Goal: Task Accomplishment & Management: Complete application form

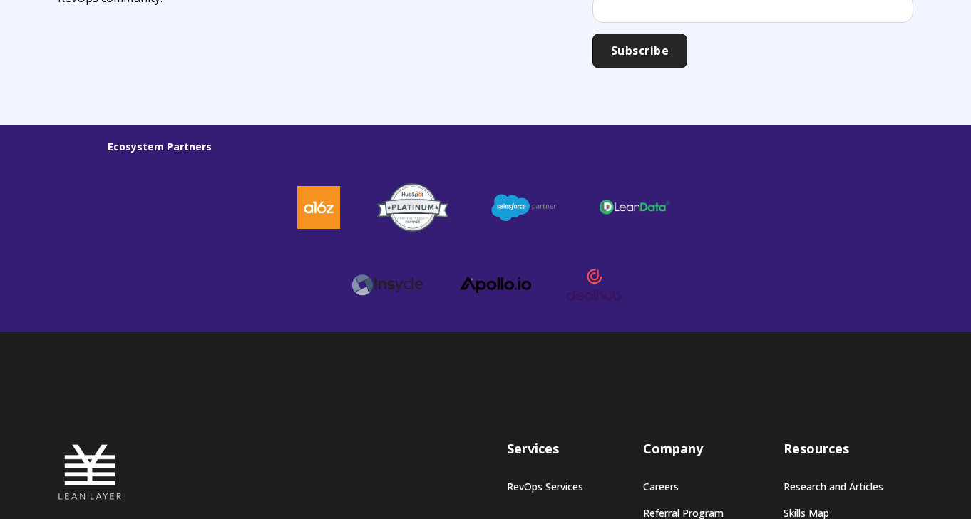
scroll to position [4069, 0]
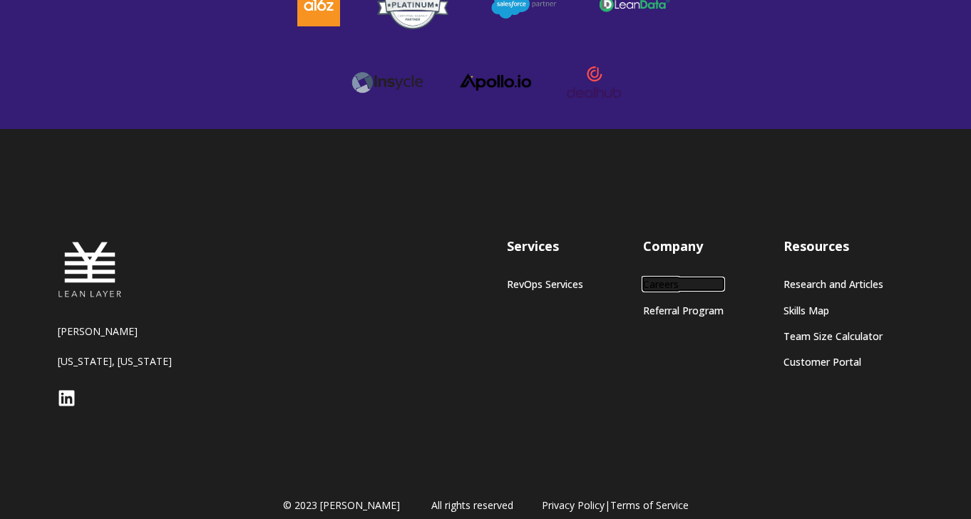
click at [650, 278] on link "Careers" at bounding box center [683, 284] width 81 height 12
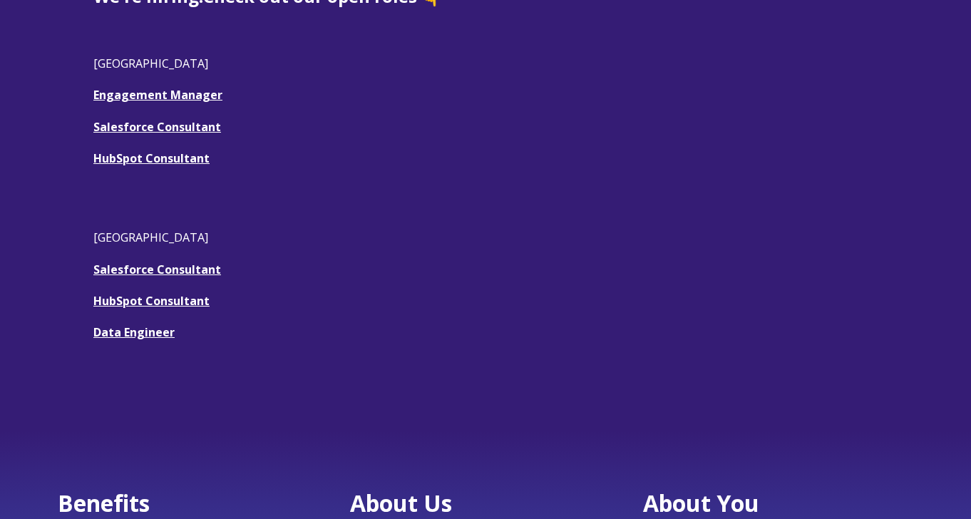
scroll to position [447, 0]
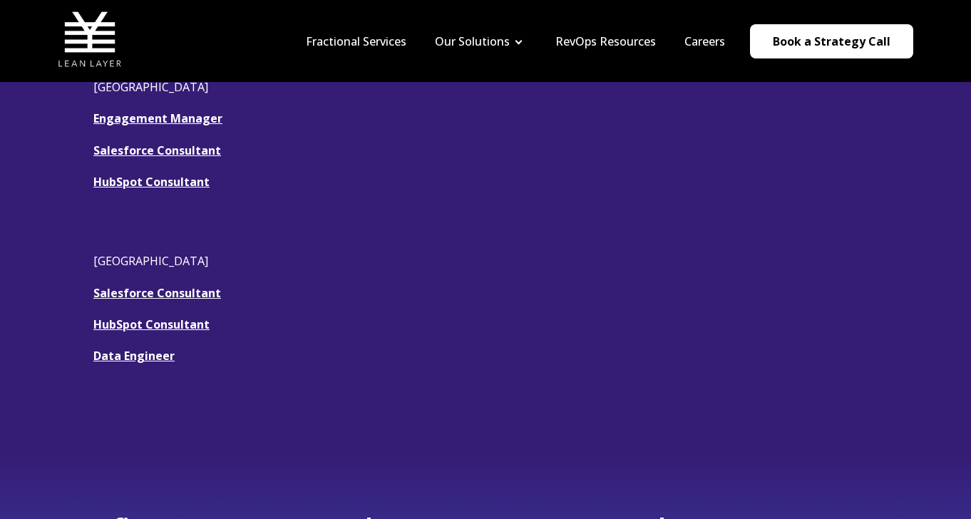
click at [171, 126] on span "We're hiring! Check out our open roles 👇 USA Engagement Manager Salesforce Cons…" at bounding box center [485, 202] width 784 height 388
click at [165, 122] on link "Engagement Manager" at bounding box center [157, 119] width 129 height 16
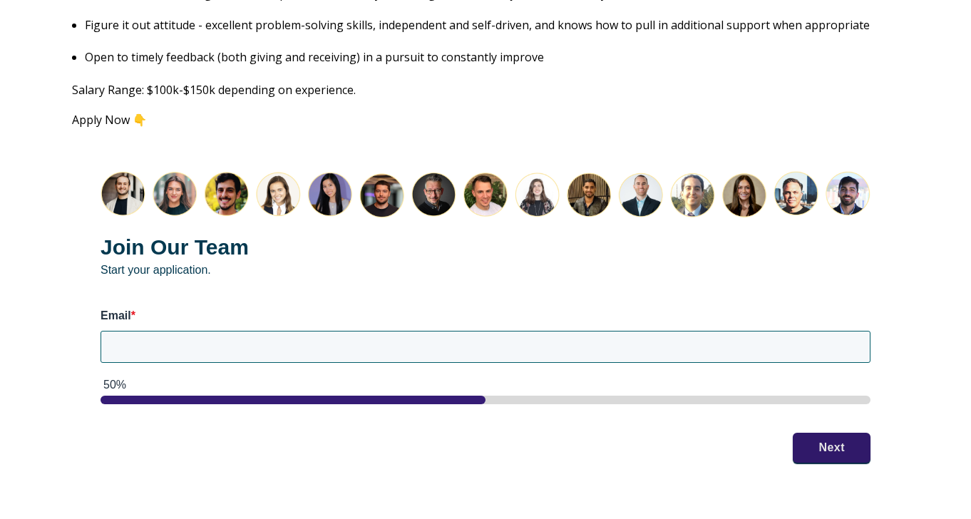
scroll to position [1800, 0]
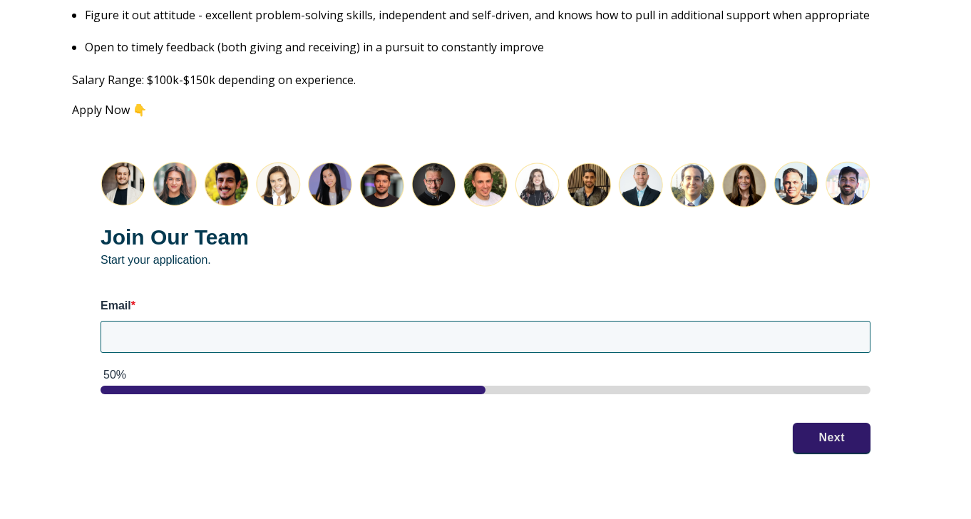
click at [112, 164] on img "HubSpot Form" at bounding box center [486, 184] width 770 height 47
click at [156, 170] on img "HubSpot Form" at bounding box center [486, 184] width 770 height 47
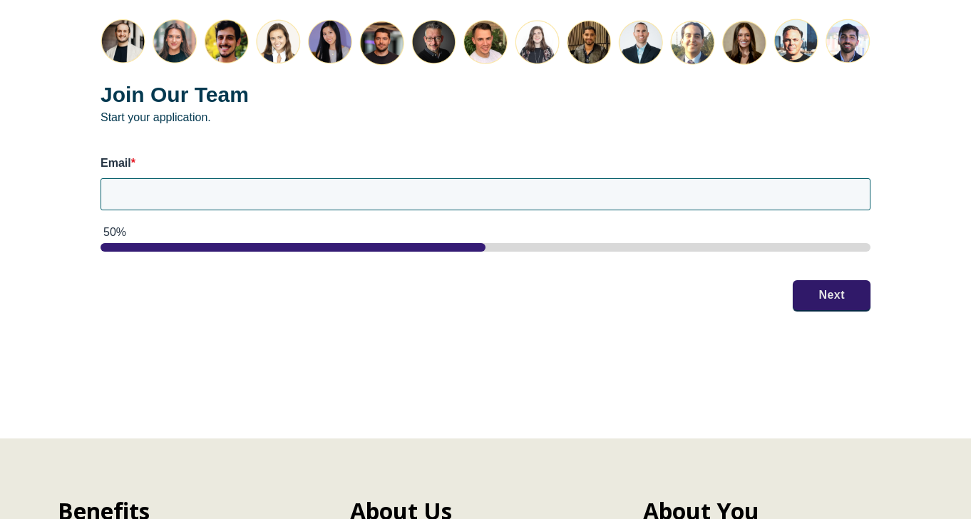
scroll to position [1944, 0]
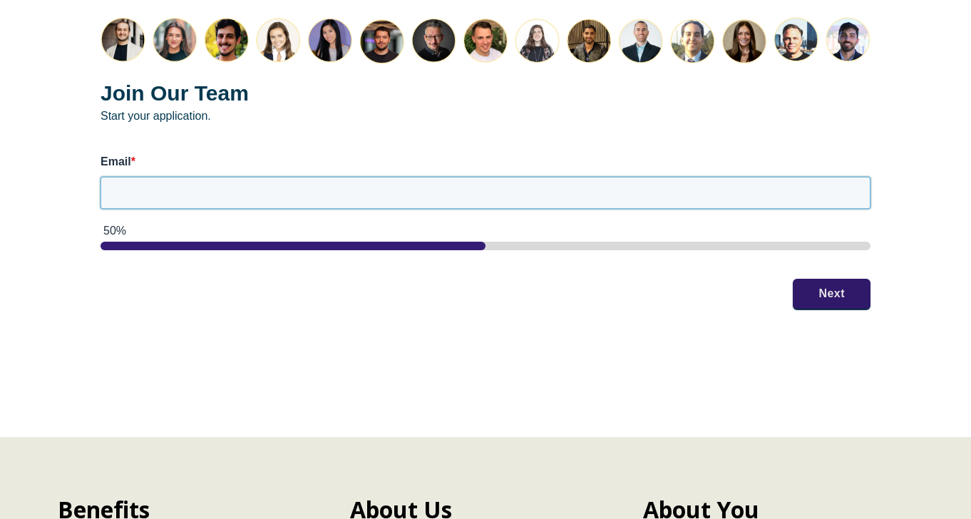
click at [562, 177] on input "Email *" at bounding box center [486, 192] width 770 height 31
click at [828, 273] on div "Join Our Team Start your application. Email * 50% Next" at bounding box center [485, 163] width 827 height 349
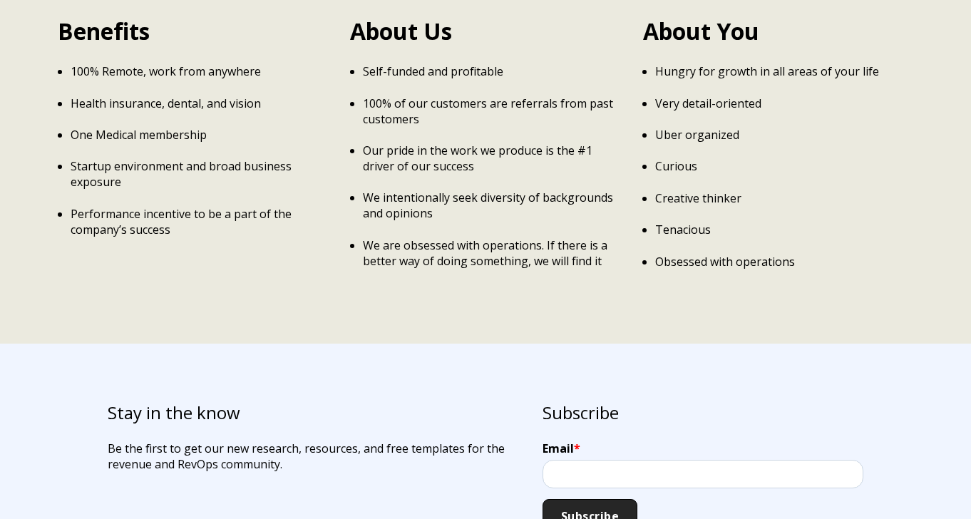
scroll to position [2909, 0]
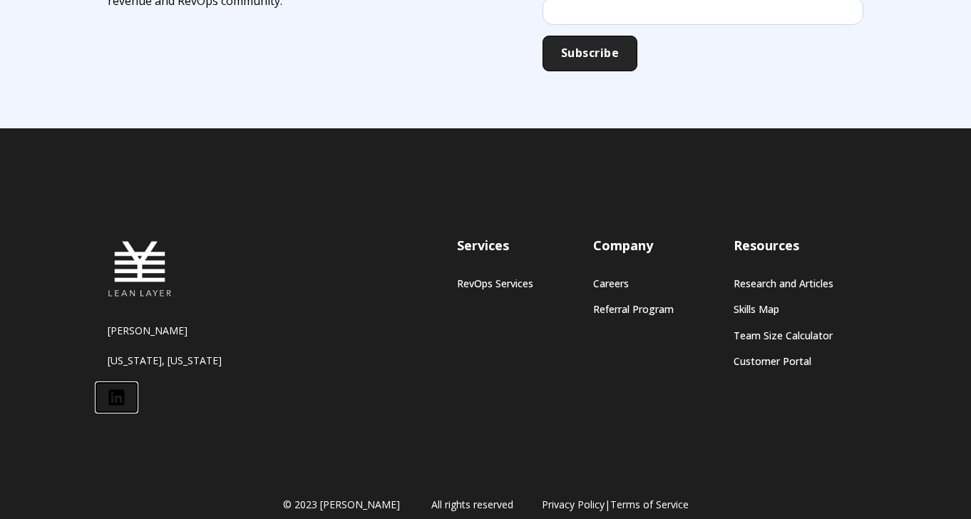
click at [119, 390] on icon at bounding box center [117, 398] width 16 height 16
